Goal: Task Accomplishment & Management: Manage account settings

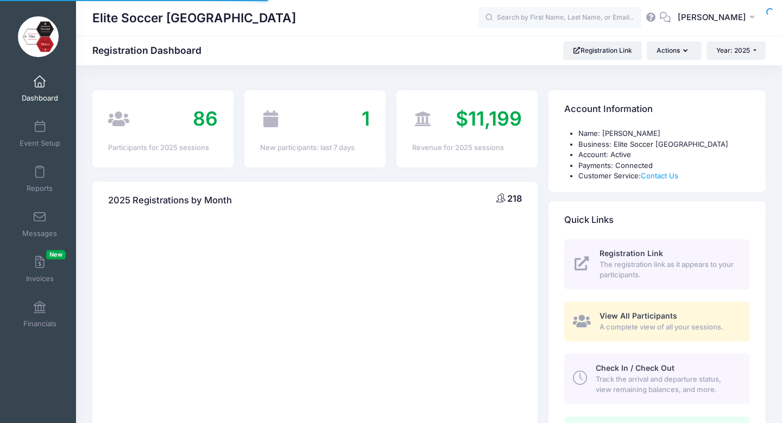
select select
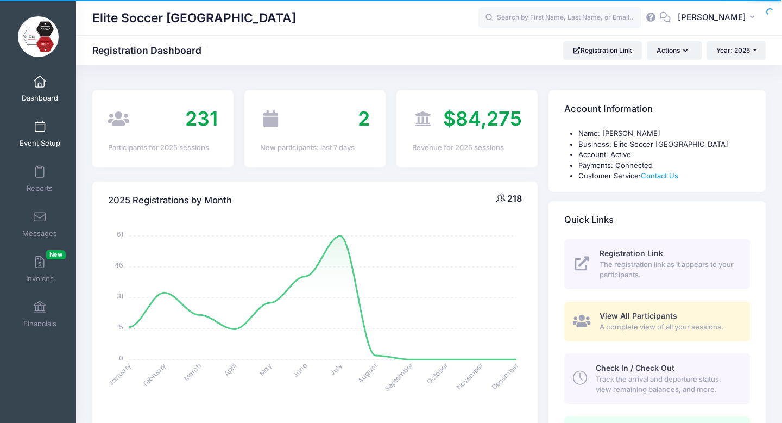
click at [45, 133] on link "Event Setup" at bounding box center [40, 134] width 52 height 38
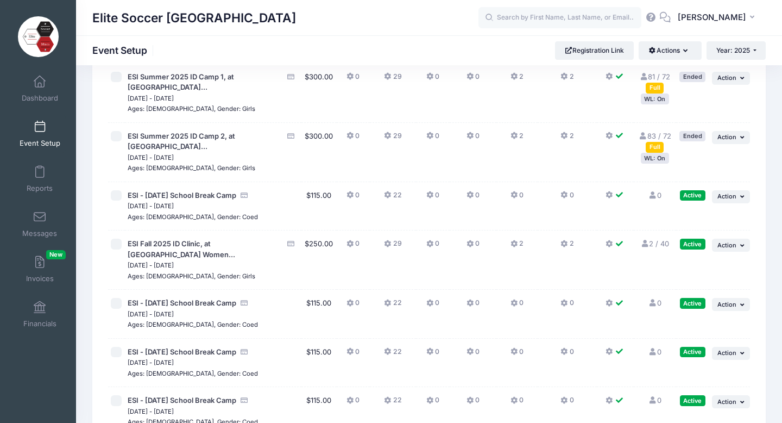
scroll to position [216, 0]
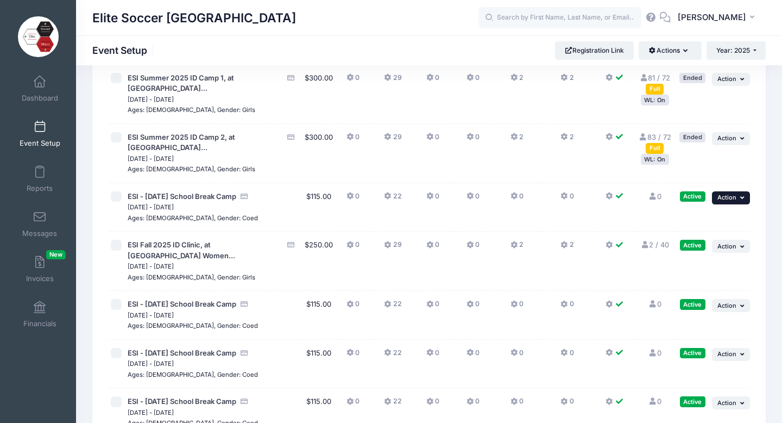
click at [742, 194] on icon "button" at bounding box center [743, 197] width 7 height 6
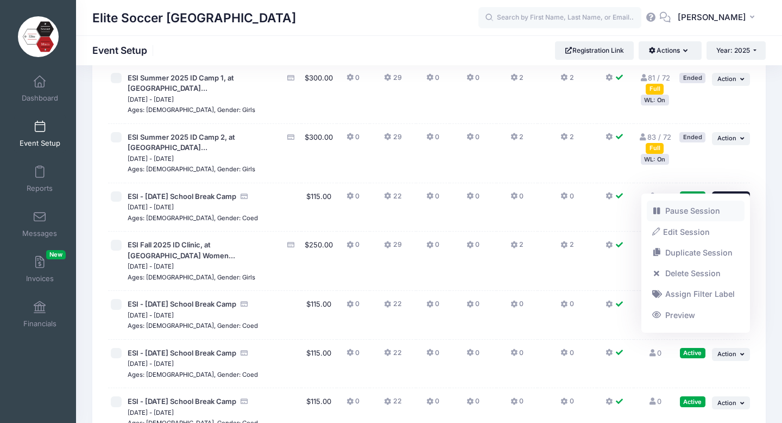
click at [688, 213] on link "Pause Session" at bounding box center [696, 210] width 98 height 21
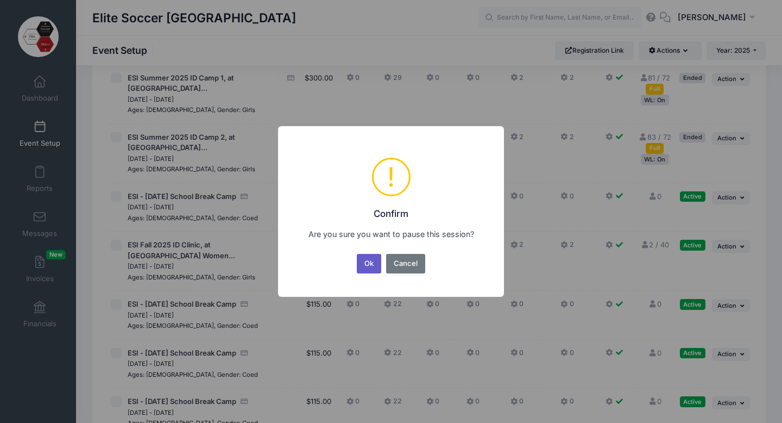
click at [362, 268] on button "Ok" at bounding box center [369, 264] width 25 height 20
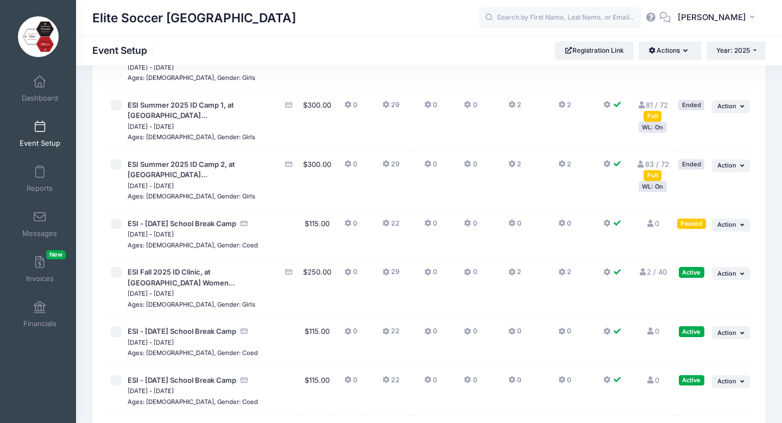
scroll to position [211, 0]
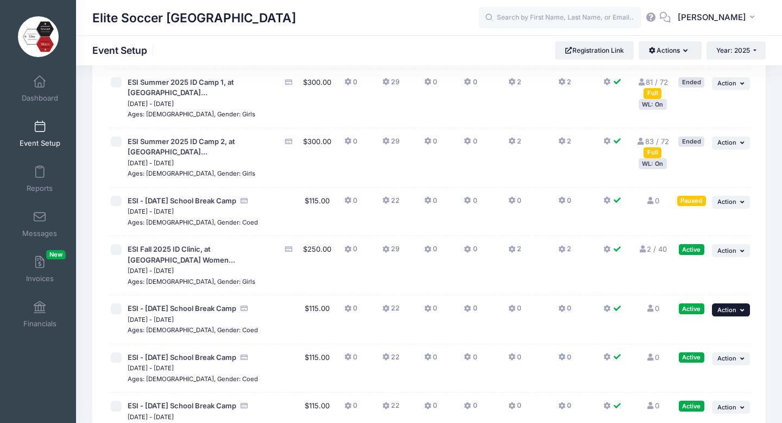
click at [729, 306] on span "Action" at bounding box center [726, 310] width 19 height 8
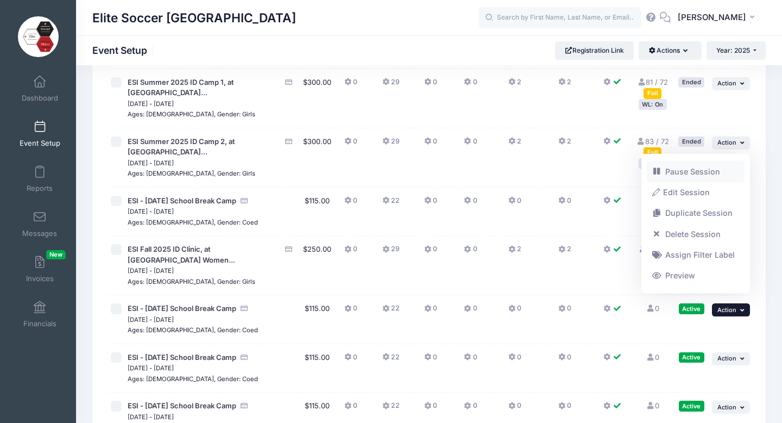
click at [671, 169] on link "Pause Session" at bounding box center [696, 171] width 98 height 21
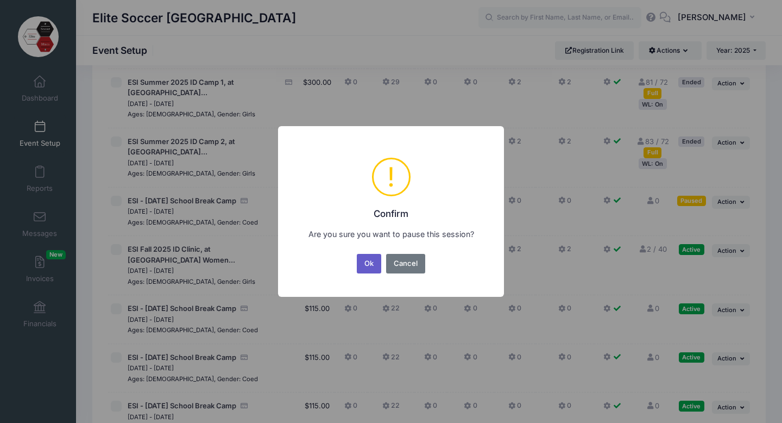
click at [361, 266] on button "Ok" at bounding box center [369, 264] width 25 height 20
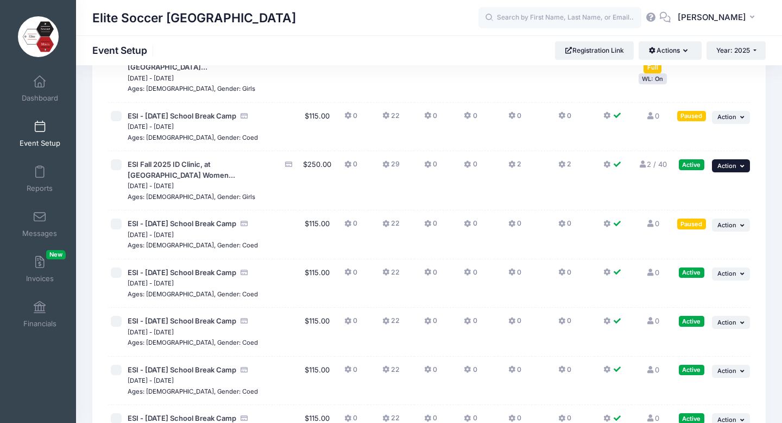
scroll to position [297, 0]
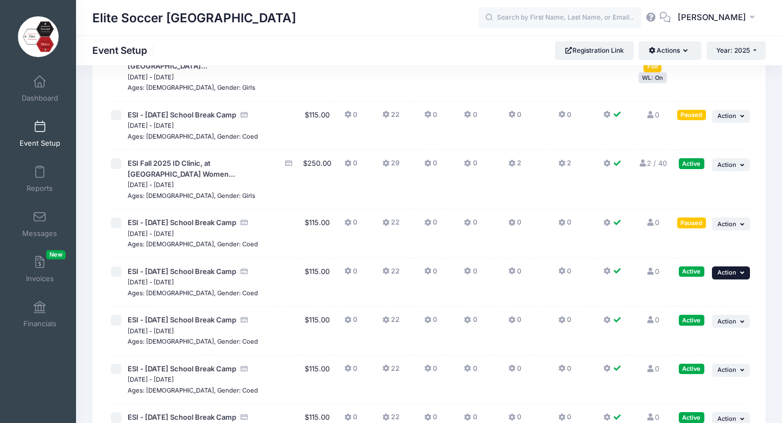
click at [737, 266] on button "... Action" at bounding box center [731, 272] width 38 height 13
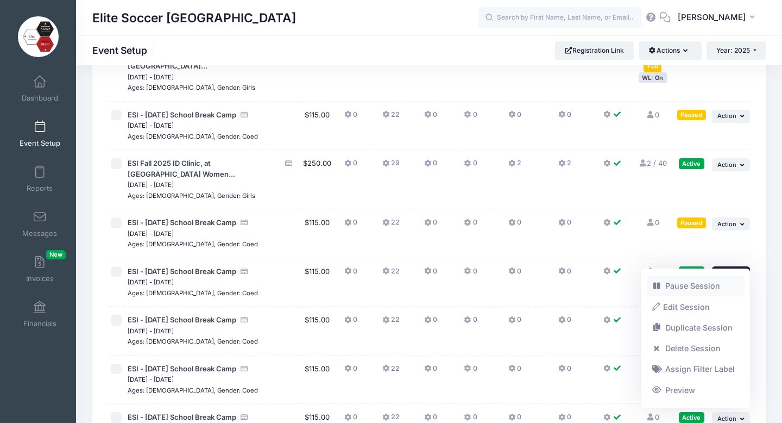
click at [676, 287] on link "Pause Session" at bounding box center [696, 285] width 98 height 21
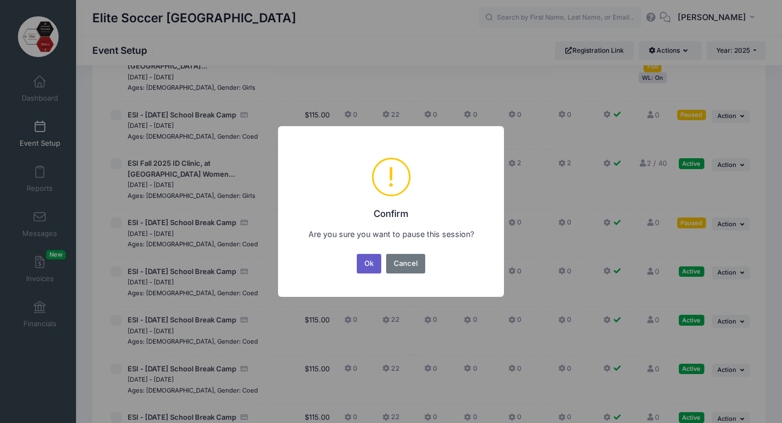
click at [368, 263] on button "Ok" at bounding box center [369, 264] width 25 height 20
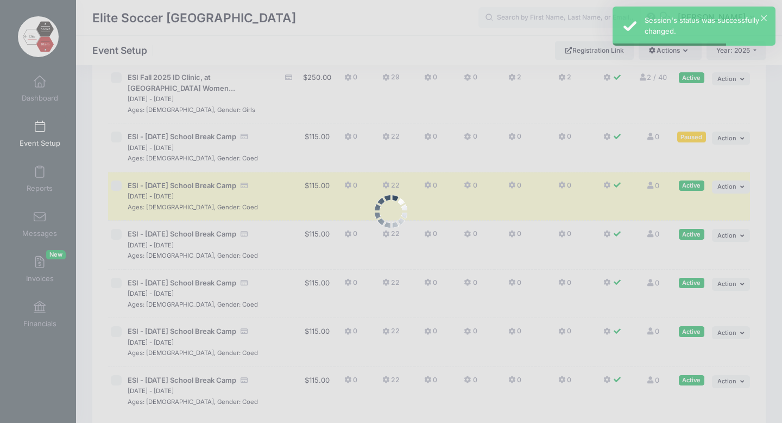
scroll to position [384, 0]
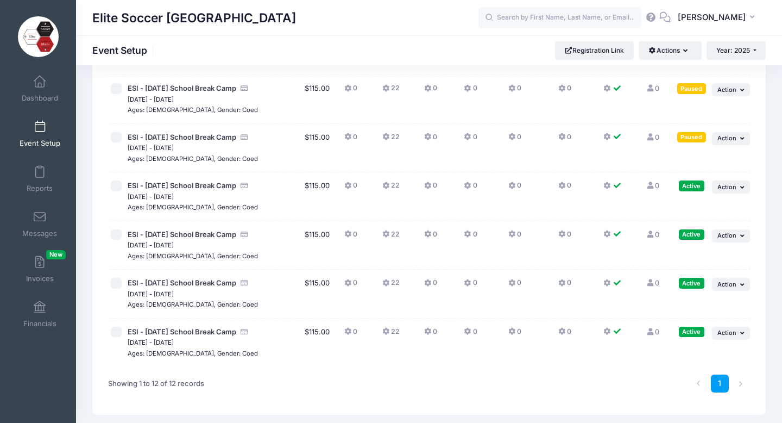
scroll to position [447, 0]
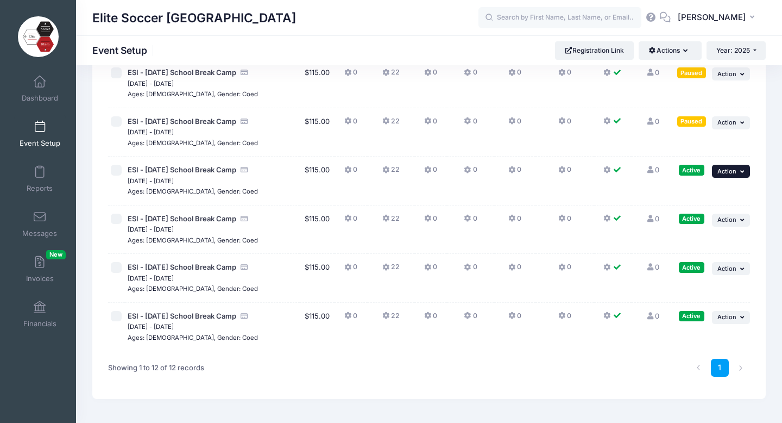
click at [734, 167] on span "Action" at bounding box center [726, 171] width 19 height 8
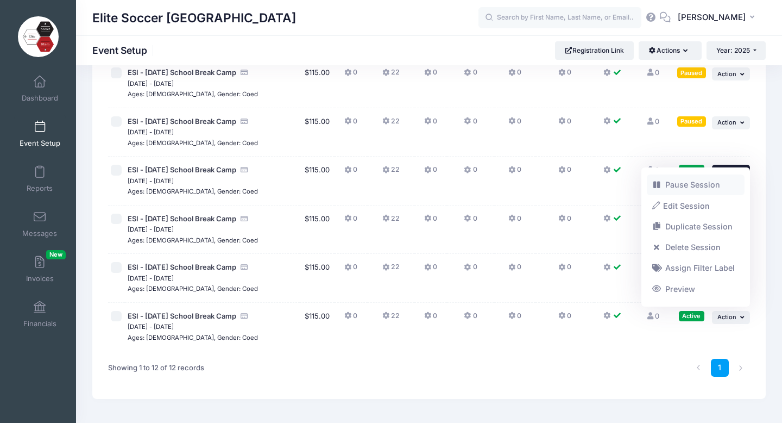
click at [698, 187] on link "Pause Session" at bounding box center [696, 184] width 98 height 21
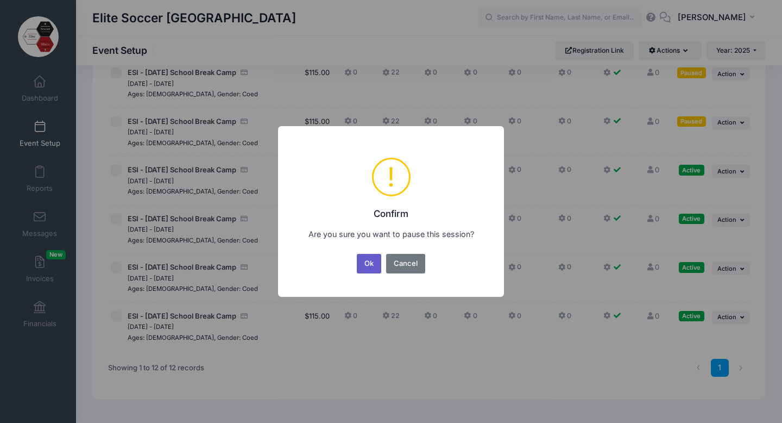
click at [365, 264] on button "Ok" at bounding box center [369, 264] width 25 height 20
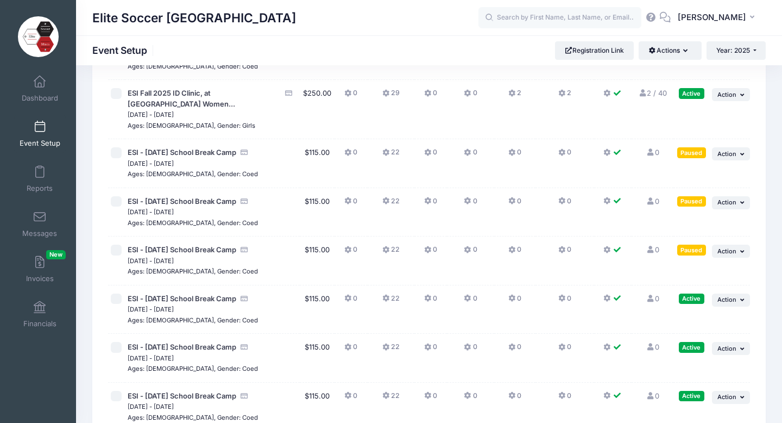
scroll to position [379, 0]
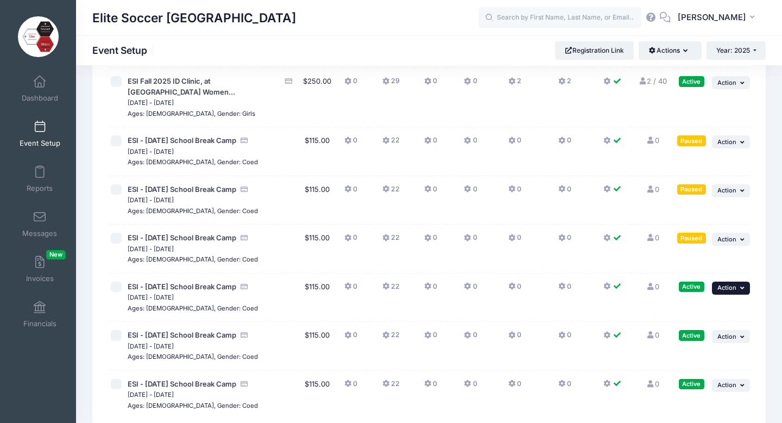
click at [734, 283] on span "Action" at bounding box center [726, 287] width 19 height 8
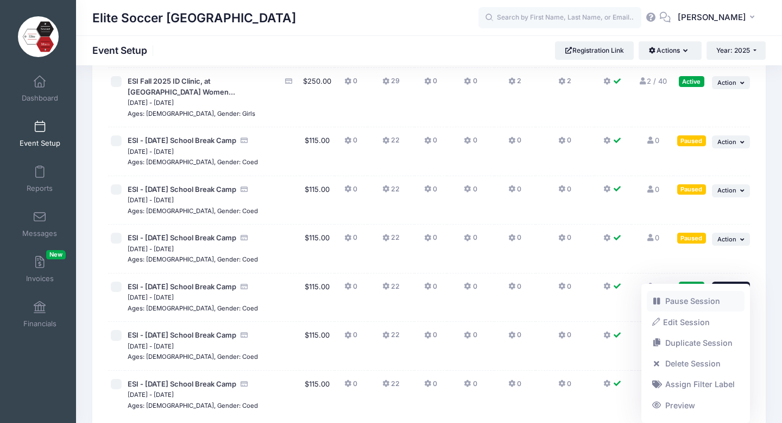
click at [685, 305] on link "Pause Session" at bounding box center [696, 301] width 98 height 21
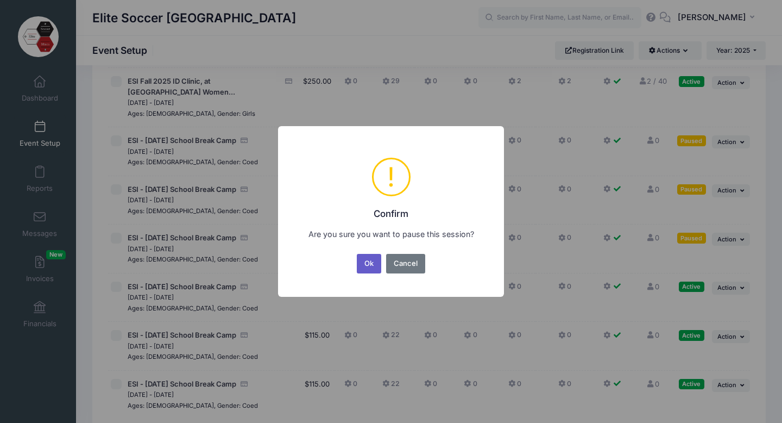
click at [369, 263] on button "Ok" at bounding box center [369, 264] width 25 height 20
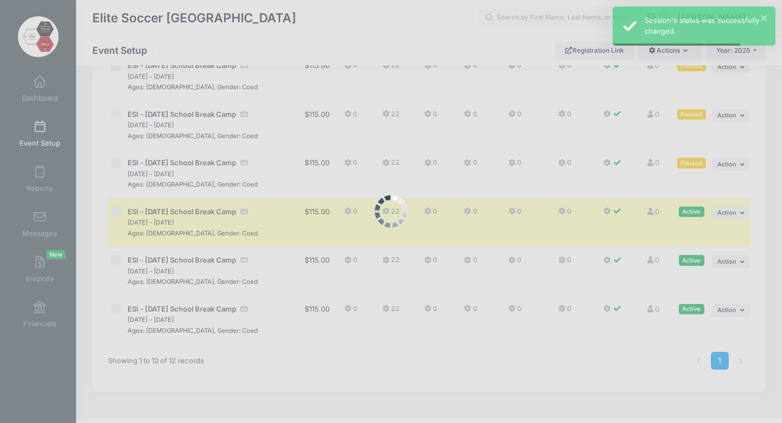
scroll to position [464, 0]
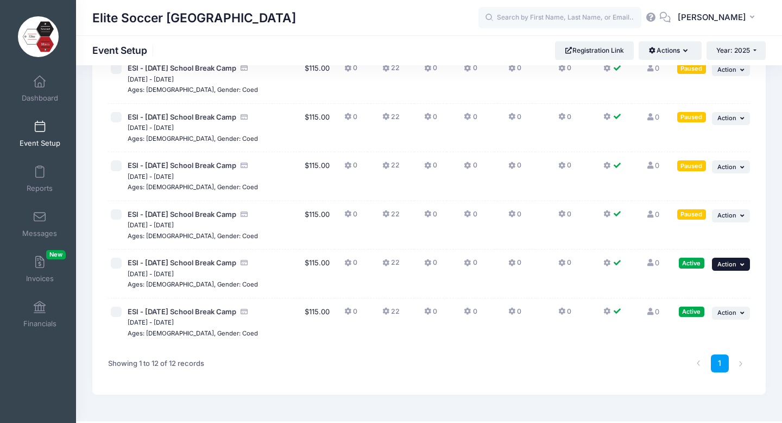
scroll to position [456, 0]
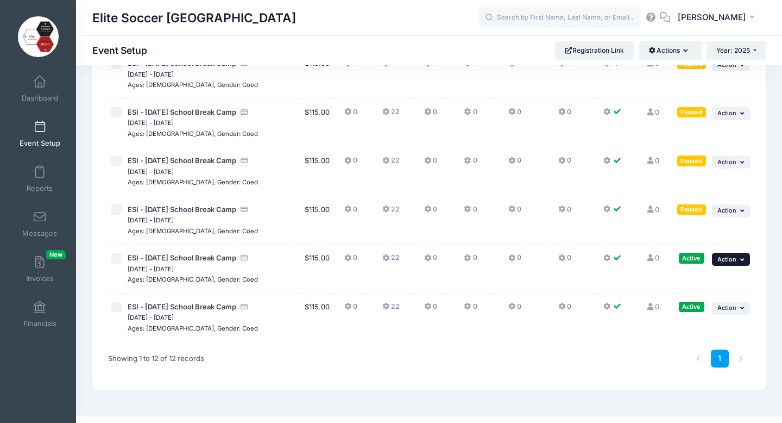
click at [736, 253] on button "... Action" at bounding box center [731, 259] width 38 height 13
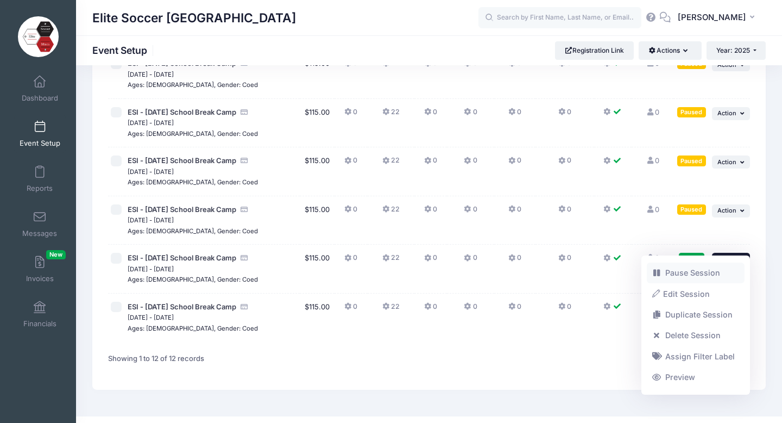
click at [685, 274] on link "Pause Session" at bounding box center [696, 272] width 98 height 21
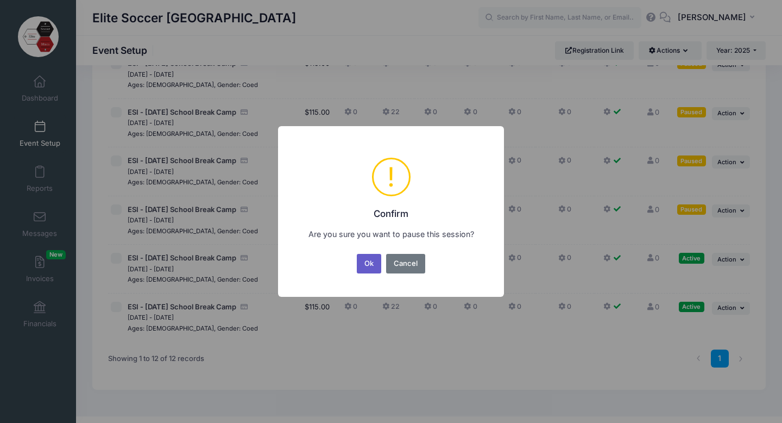
click at [369, 263] on button "Ok" at bounding box center [369, 264] width 25 height 20
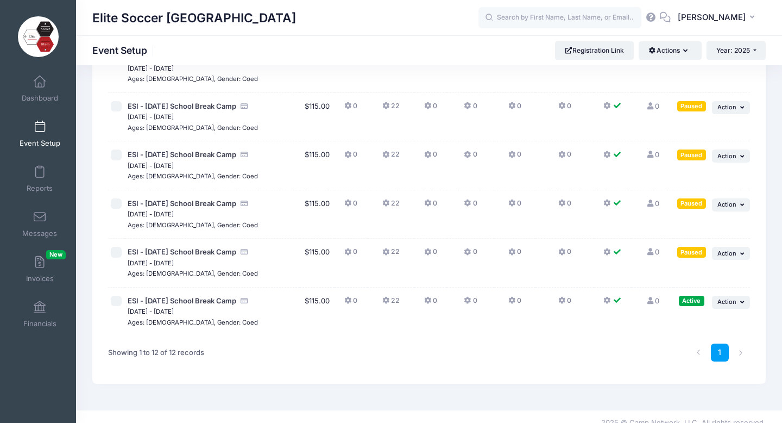
scroll to position [464, 0]
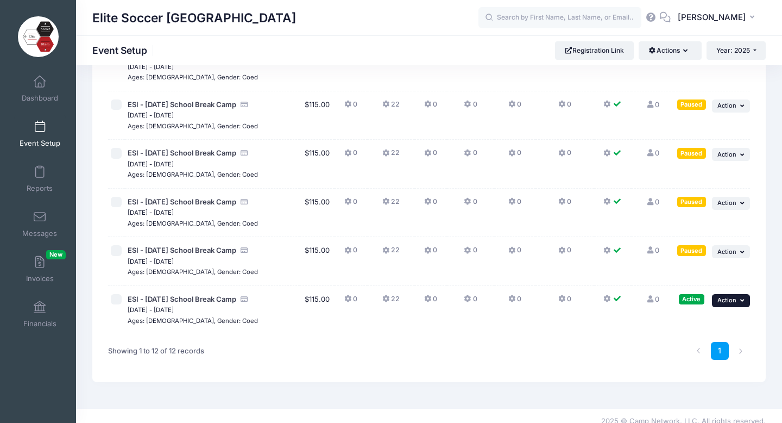
click at [736, 296] on span "Action" at bounding box center [726, 300] width 19 height 8
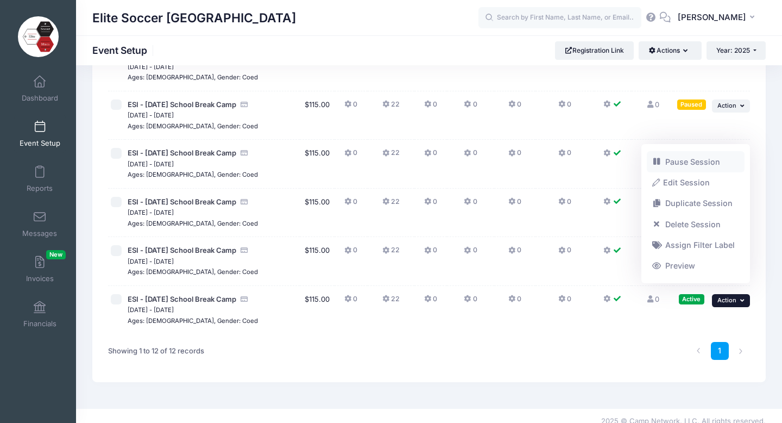
click at [687, 160] on link "Pause Session" at bounding box center [696, 161] width 98 height 21
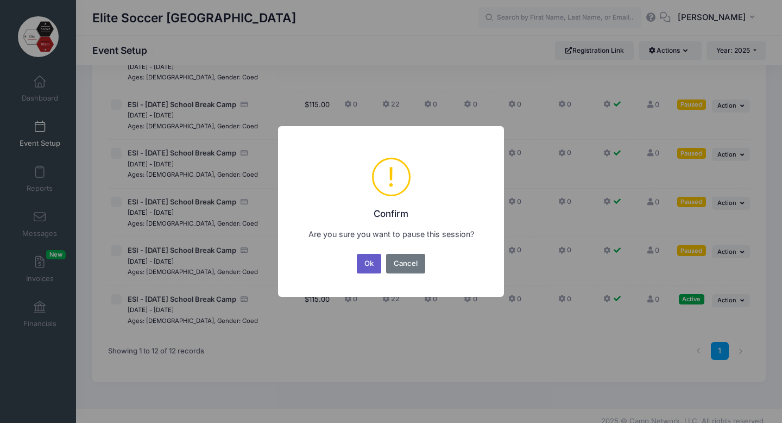
click at [362, 264] on button "Ok" at bounding box center [369, 264] width 25 height 20
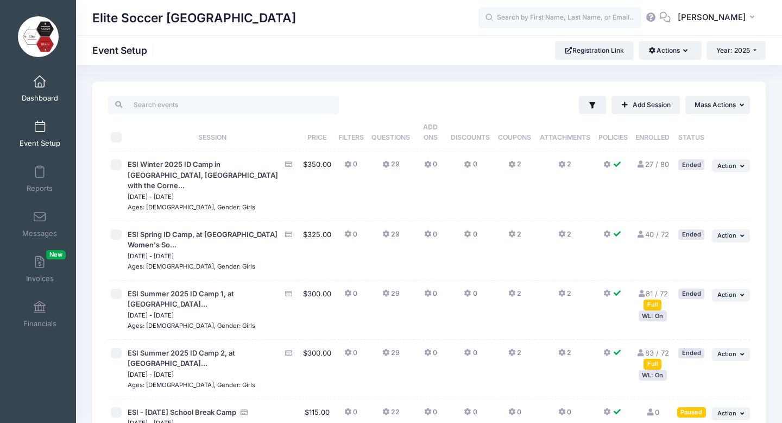
click at [38, 99] on span "Dashboard" at bounding box center [40, 97] width 36 height 9
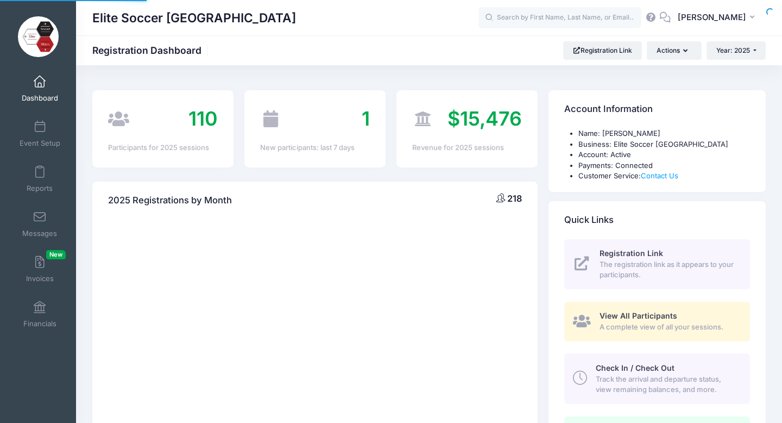
select select
